Goal: Information Seeking & Learning: Learn about a topic

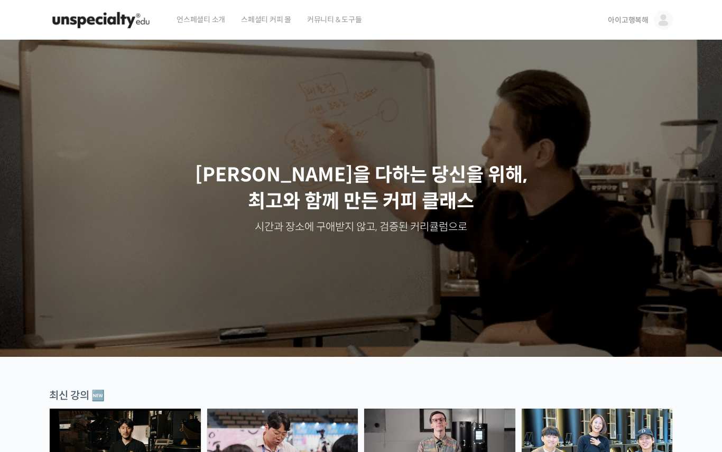
click at [631, 28] on link "아이고행복해" at bounding box center [640, 20] width 65 height 40
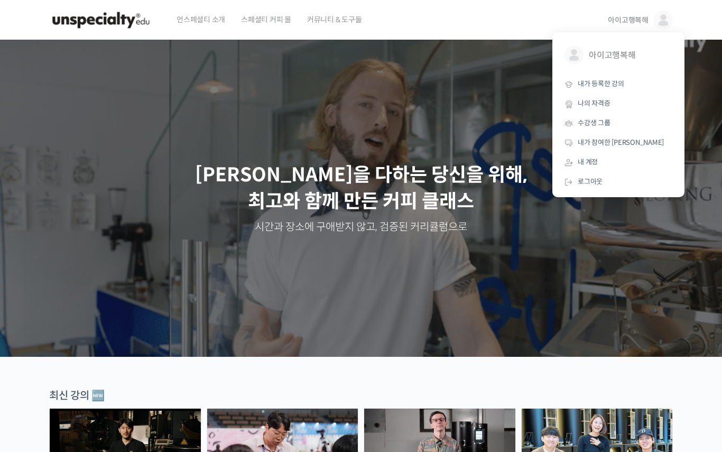
click at [606, 80] on span "내가 등록한 강의" at bounding box center [601, 83] width 47 height 9
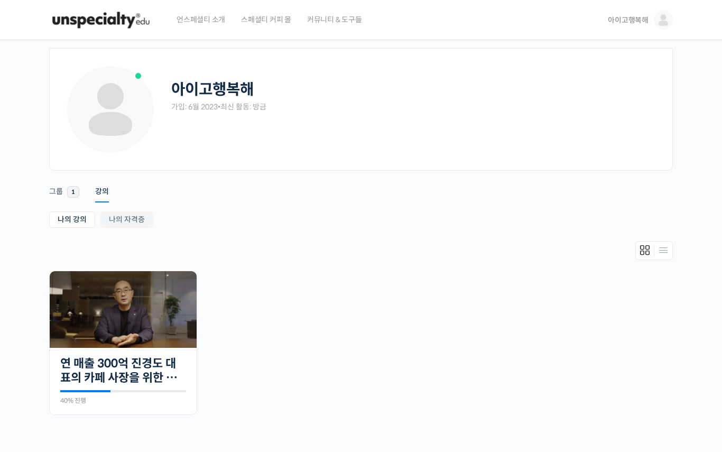
click at [84, 346] on img at bounding box center [123, 309] width 147 height 77
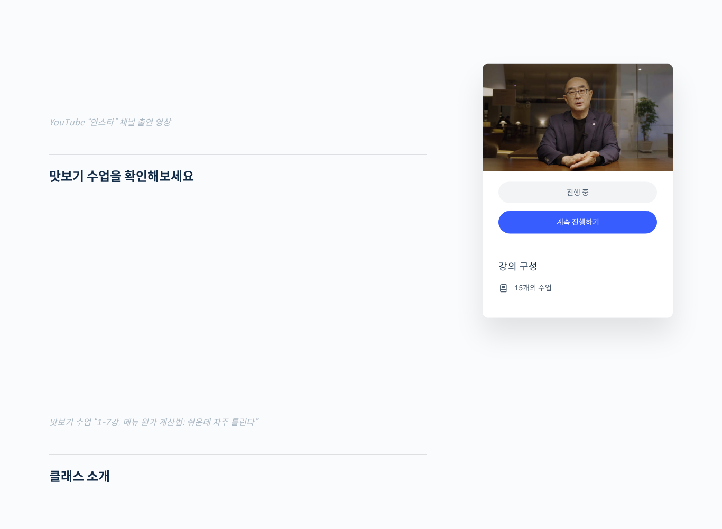
scroll to position [985, 0]
click at [601, 224] on link "계속 진행하기" at bounding box center [577, 222] width 159 height 23
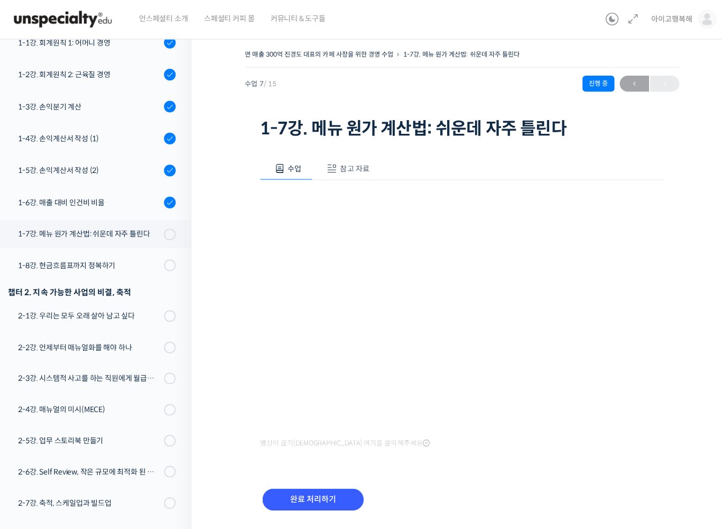
click at [48, 101] on div "1-3강. 손익분기 계산" at bounding box center [89, 107] width 142 height 12
